Goal: Navigation & Orientation: Find specific page/section

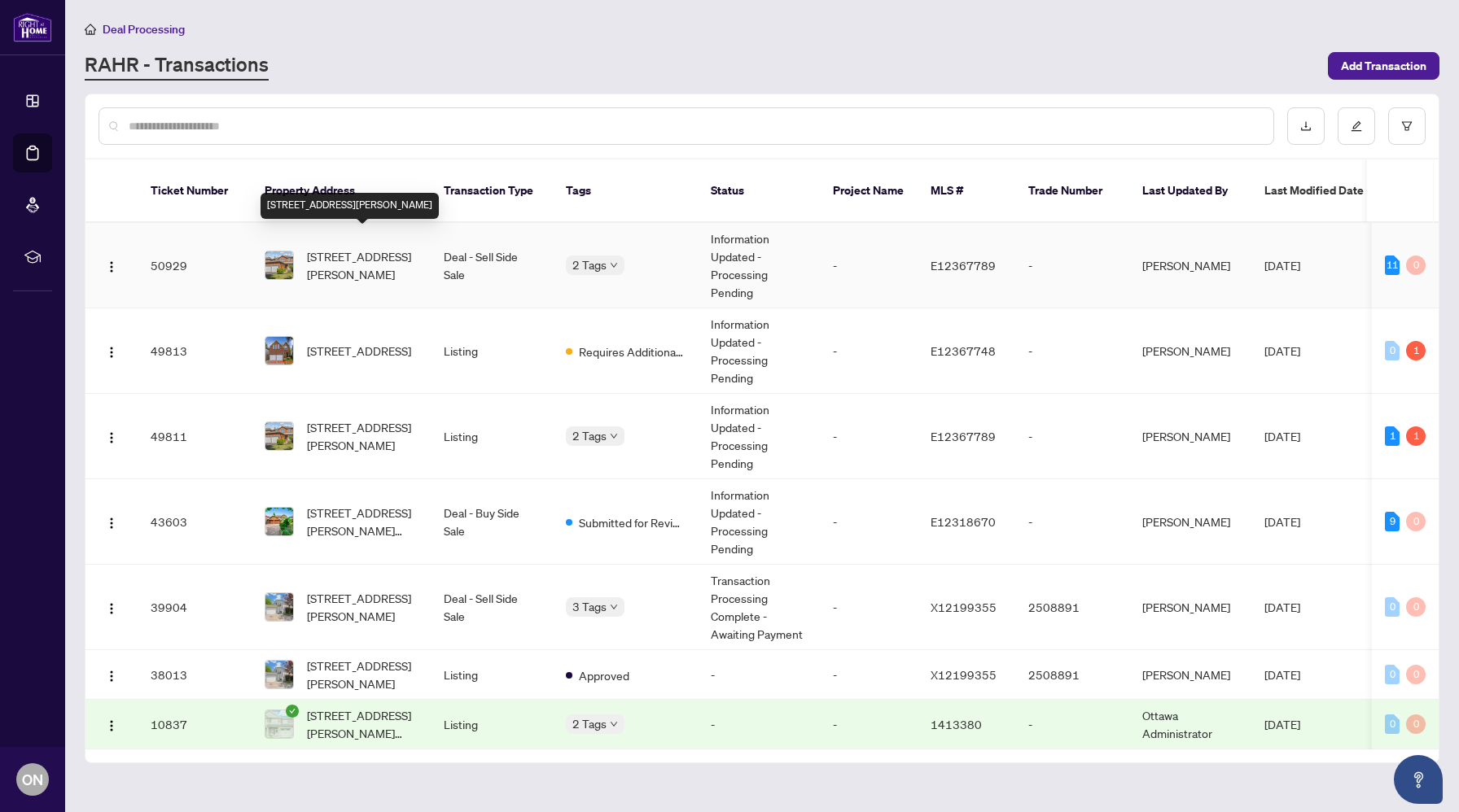
click at [344, 247] on span "[STREET_ADDRESS][PERSON_NAME]" at bounding box center [362, 265] width 111 height 36
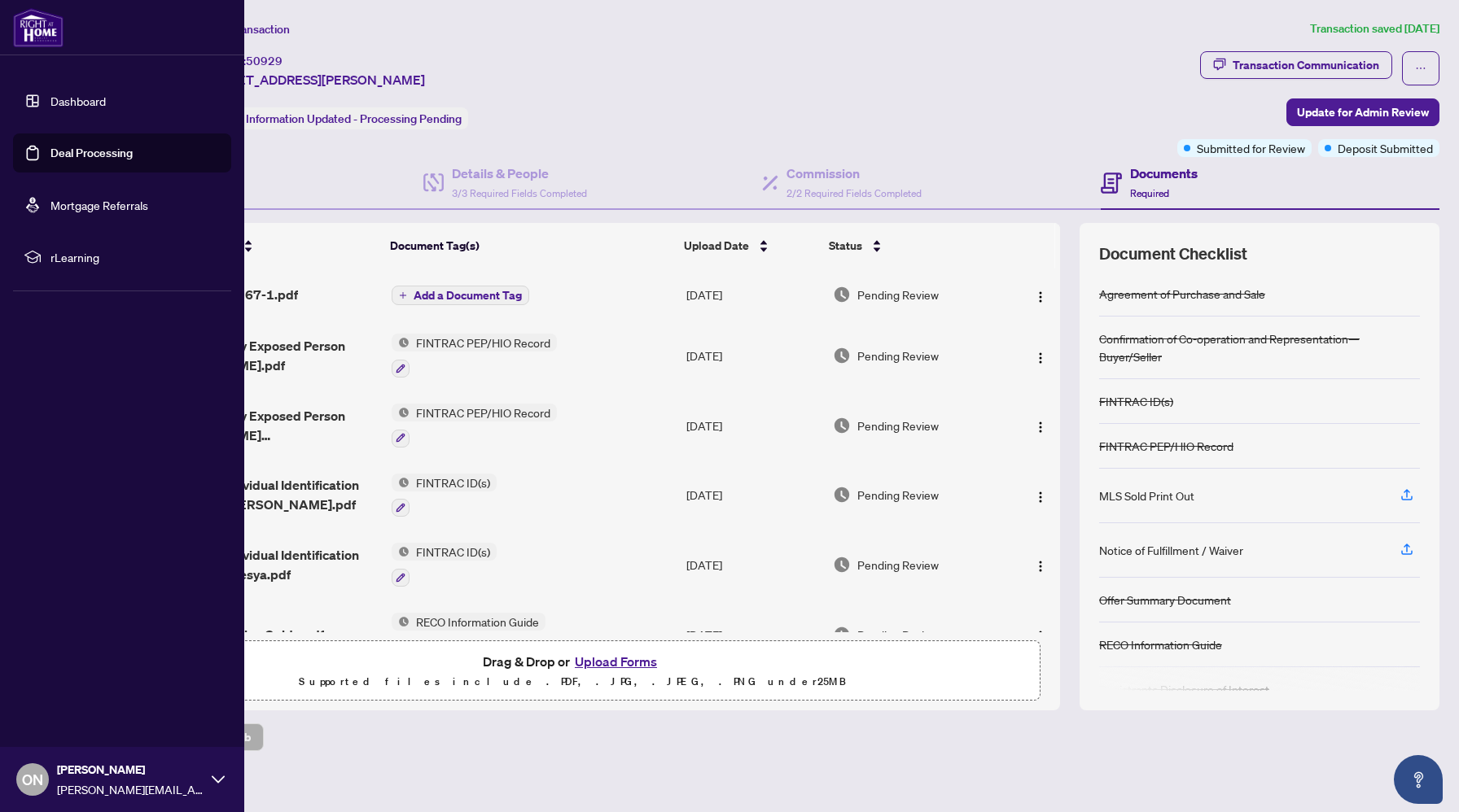
click at [63, 98] on link "Dashboard" at bounding box center [78, 101] width 55 height 15
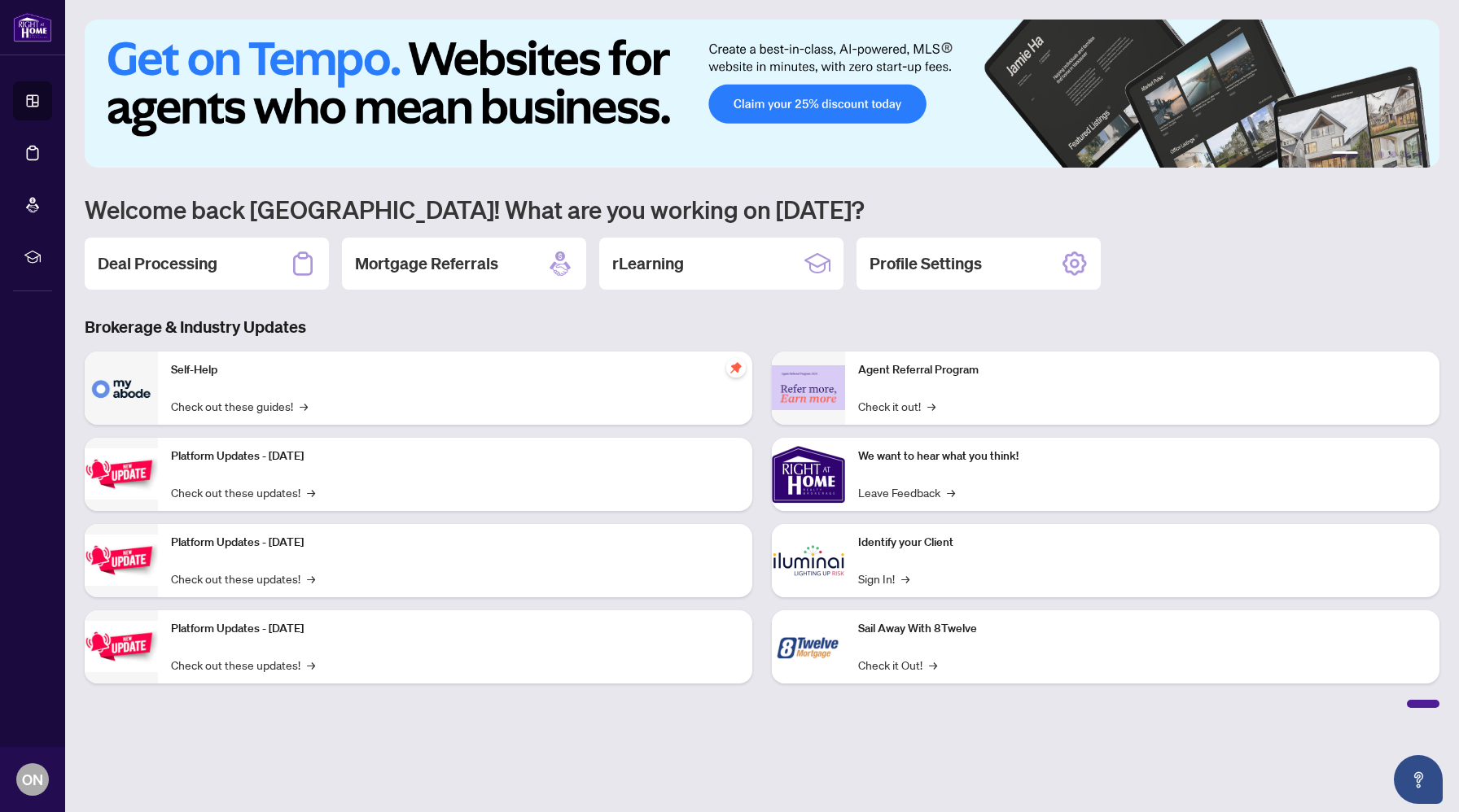
click at [391, 388] on div "Self-Help Check out these guides! →" at bounding box center [454, 388] width 594 height 74
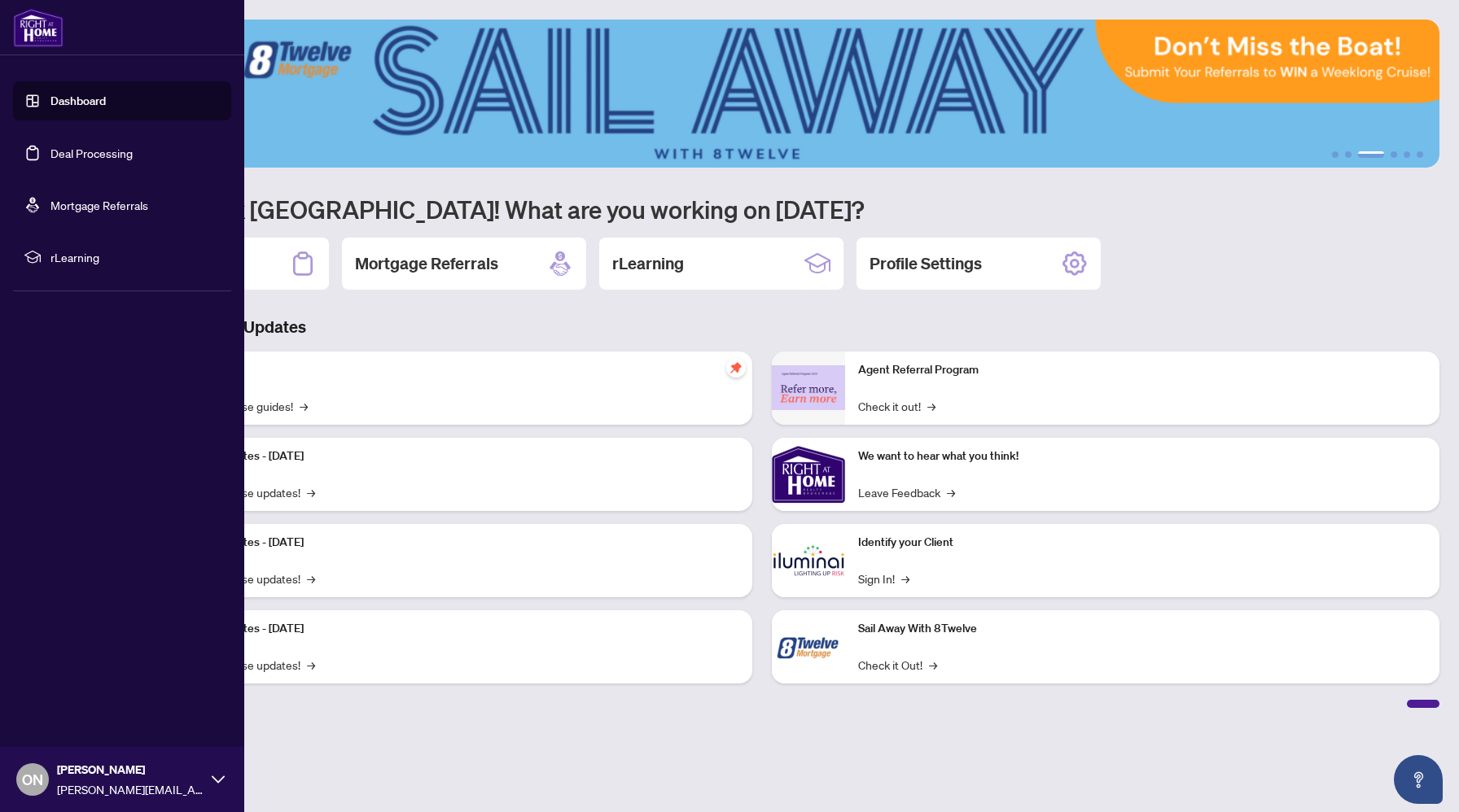
click at [51, 106] on link "Dashboard" at bounding box center [78, 101] width 55 height 15
